Goal: Task Accomplishment & Management: Use online tool/utility

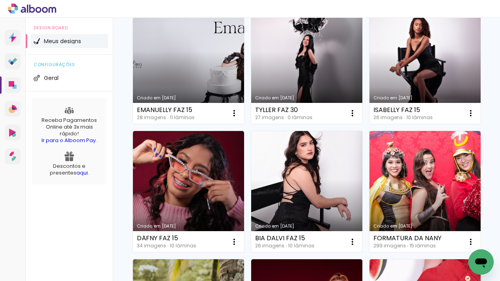
scroll to position [237, 0]
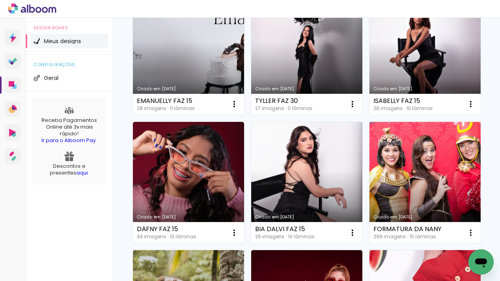
click at [439, 146] on link "Criado em [DATE]" at bounding box center [425, 183] width 111 height 122
